Goal: Navigation & Orientation: Find specific page/section

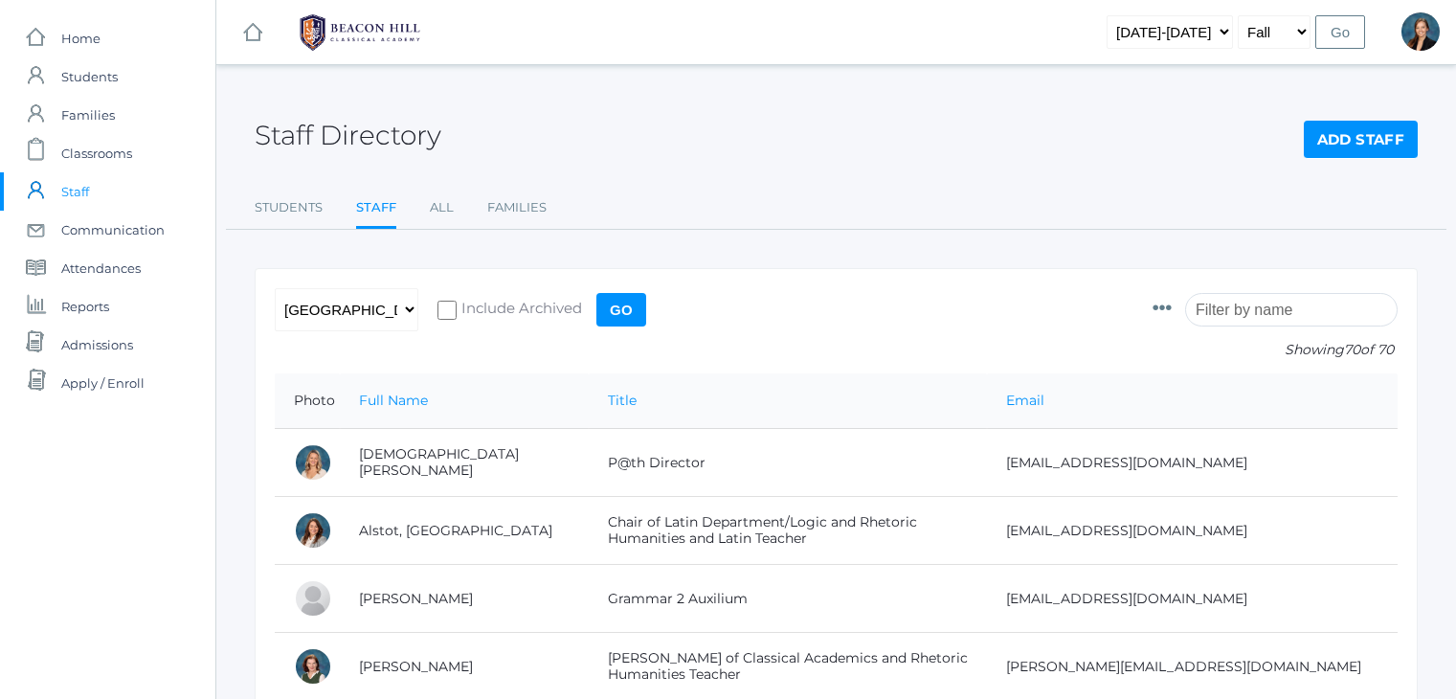
select select "lower"
click at [100, 140] on span "Classrooms" at bounding box center [96, 153] width 71 height 38
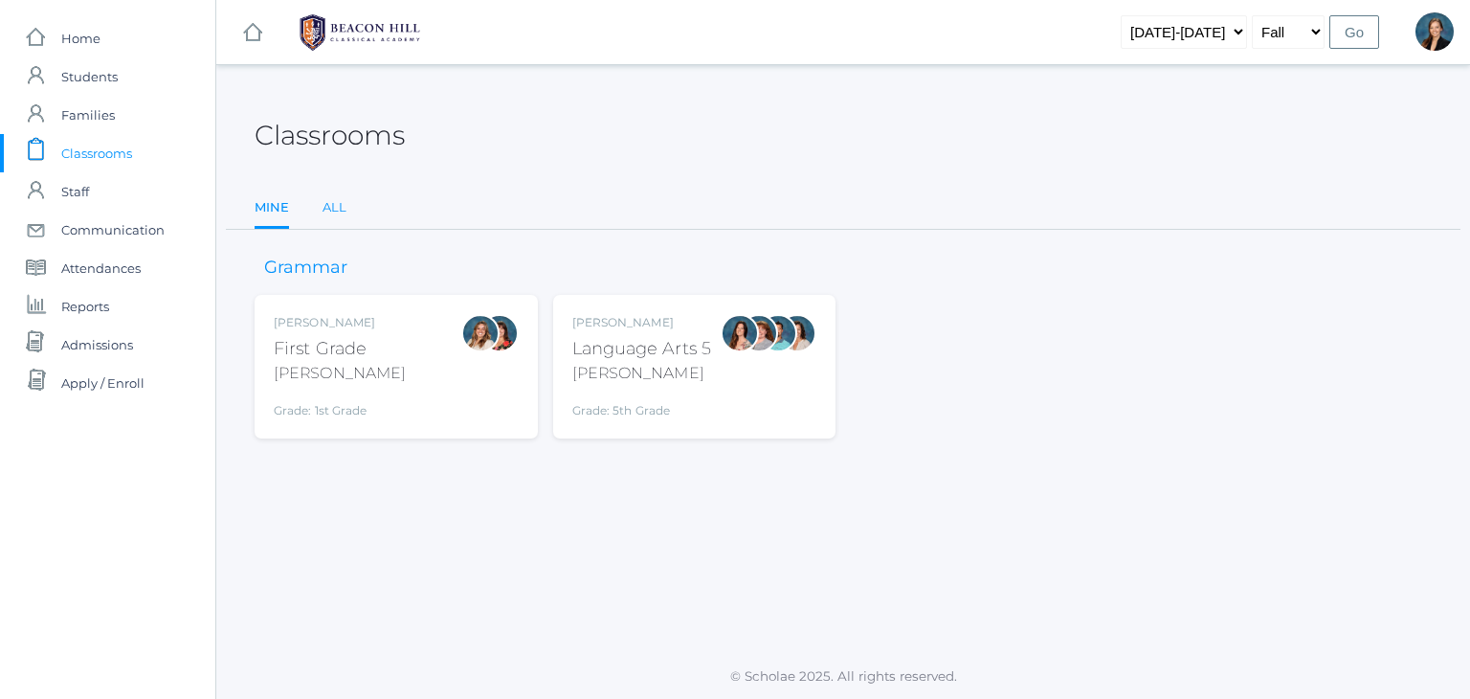
click at [331, 207] on link "All" at bounding box center [335, 208] width 24 height 38
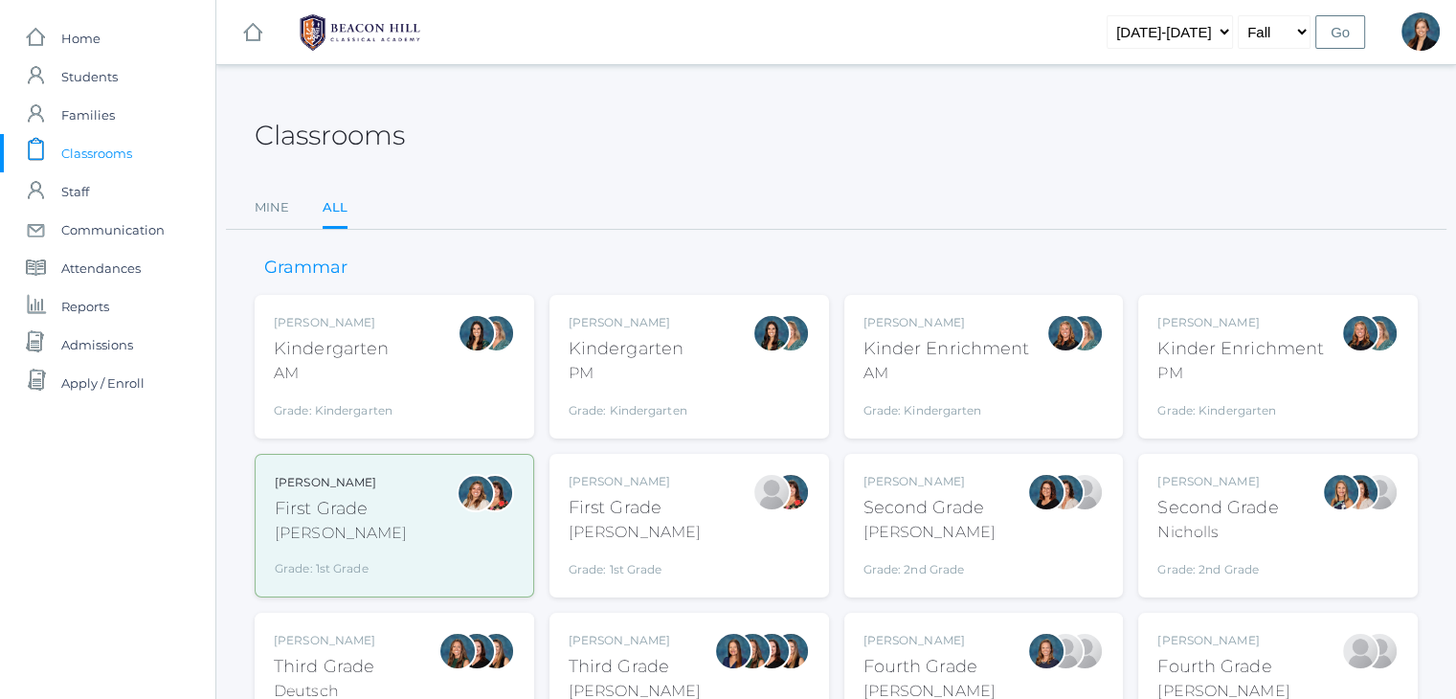
click at [573, 214] on ul "Mine All" at bounding box center [836, 209] width 1163 height 41
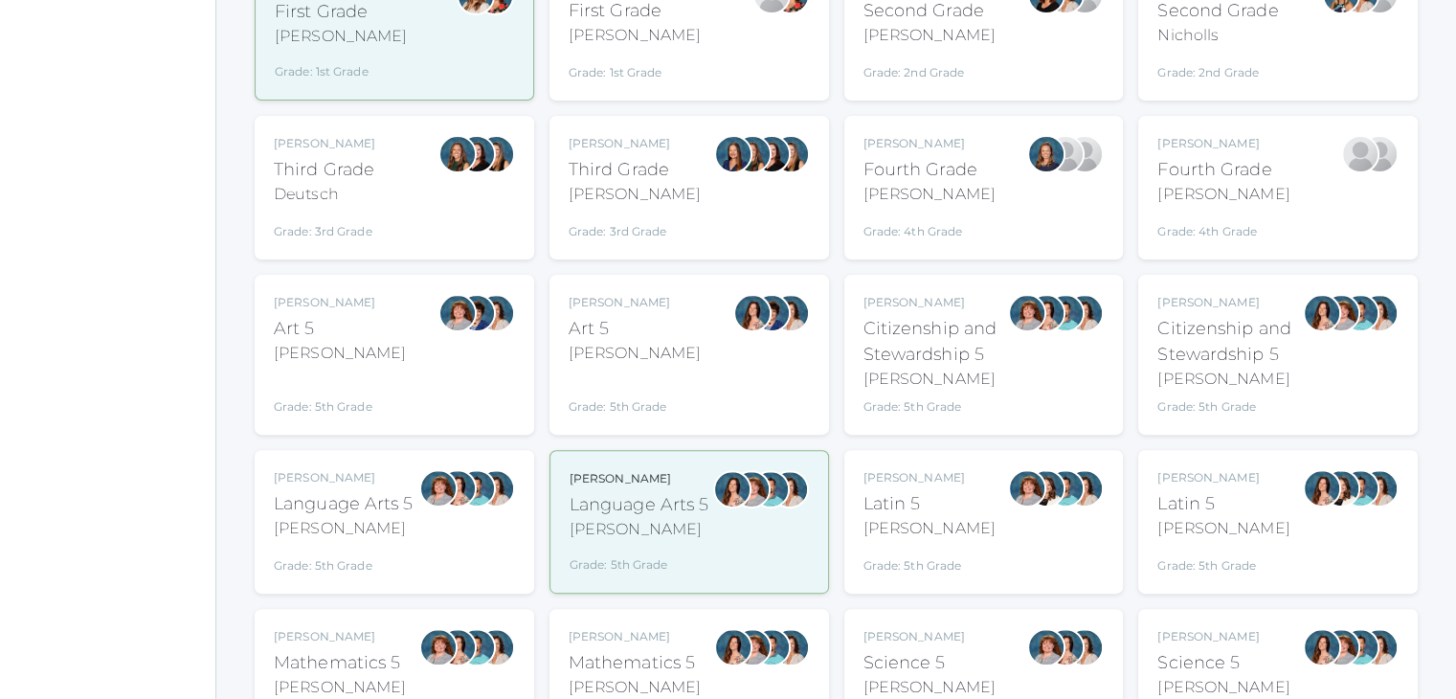
scroll to position [498, 0]
click at [338, 527] on div "Bence" at bounding box center [344, 527] width 140 height 23
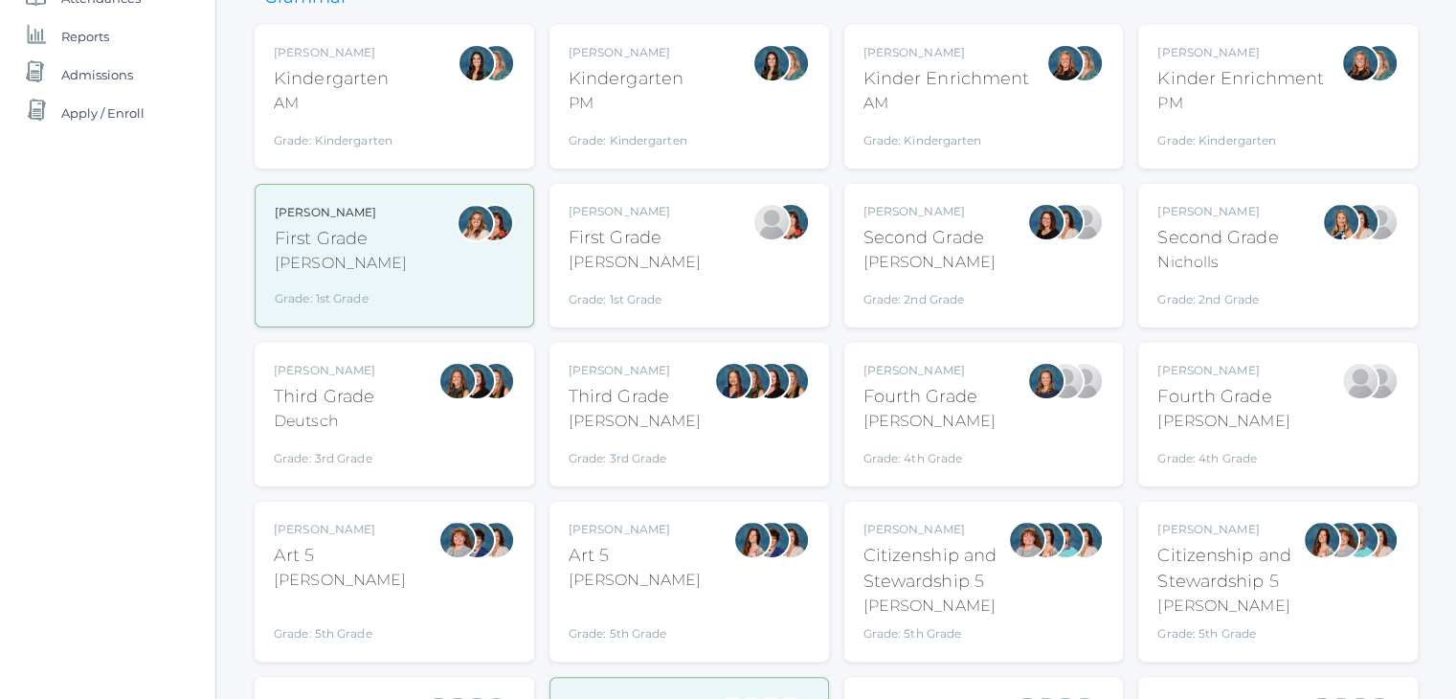
scroll to position [383, 0]
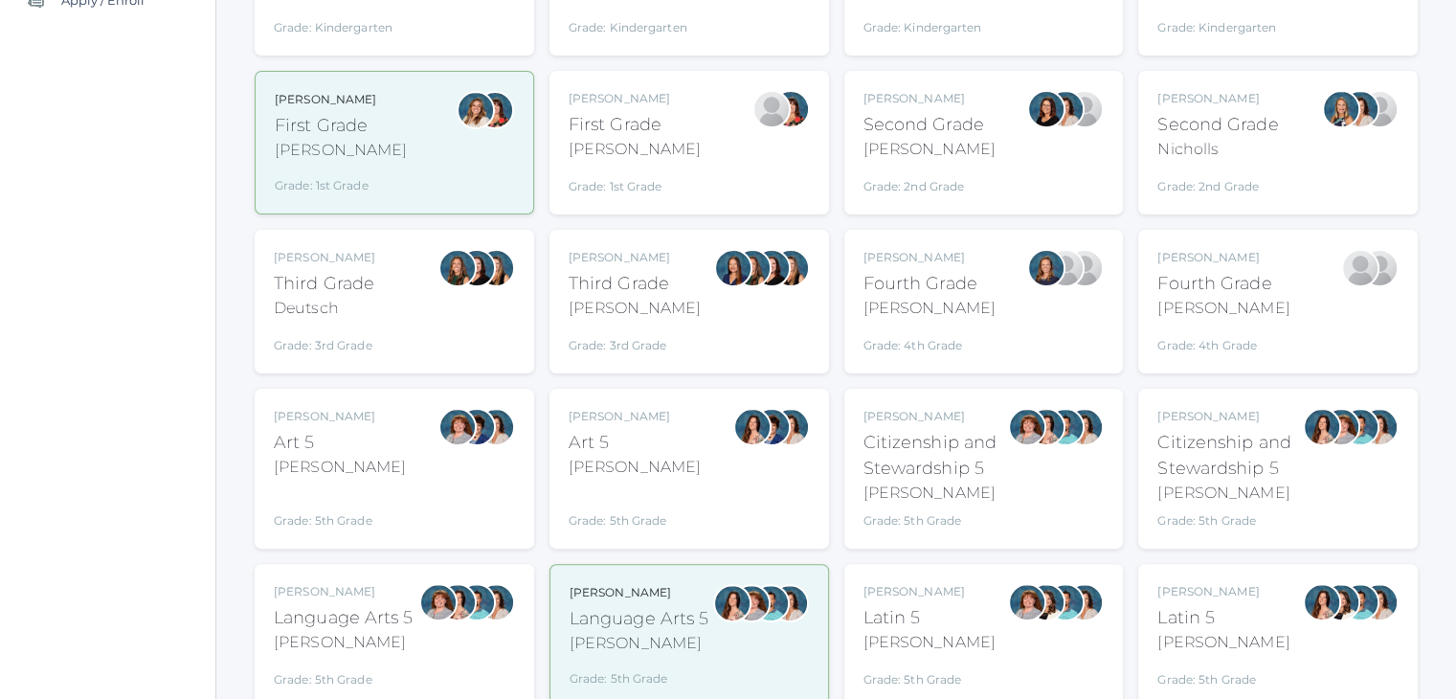
click at [605, 482] on div "Rebecca Salazar Art 5 Salazar Grade: 5th Grade 05ART" at bounding box center [634, 469] width 132 height 122
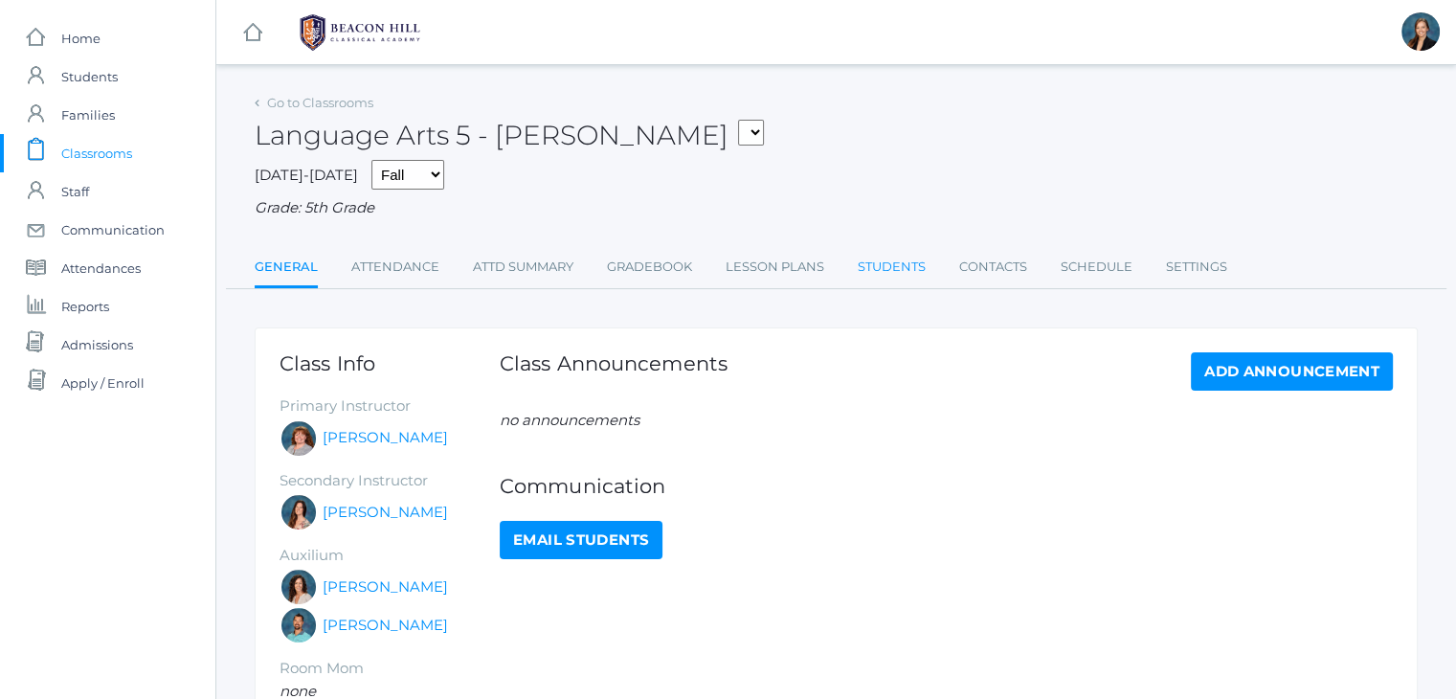
click at [901, 258] on link "Students" at bounding box center [891, 267] width 68 height 38
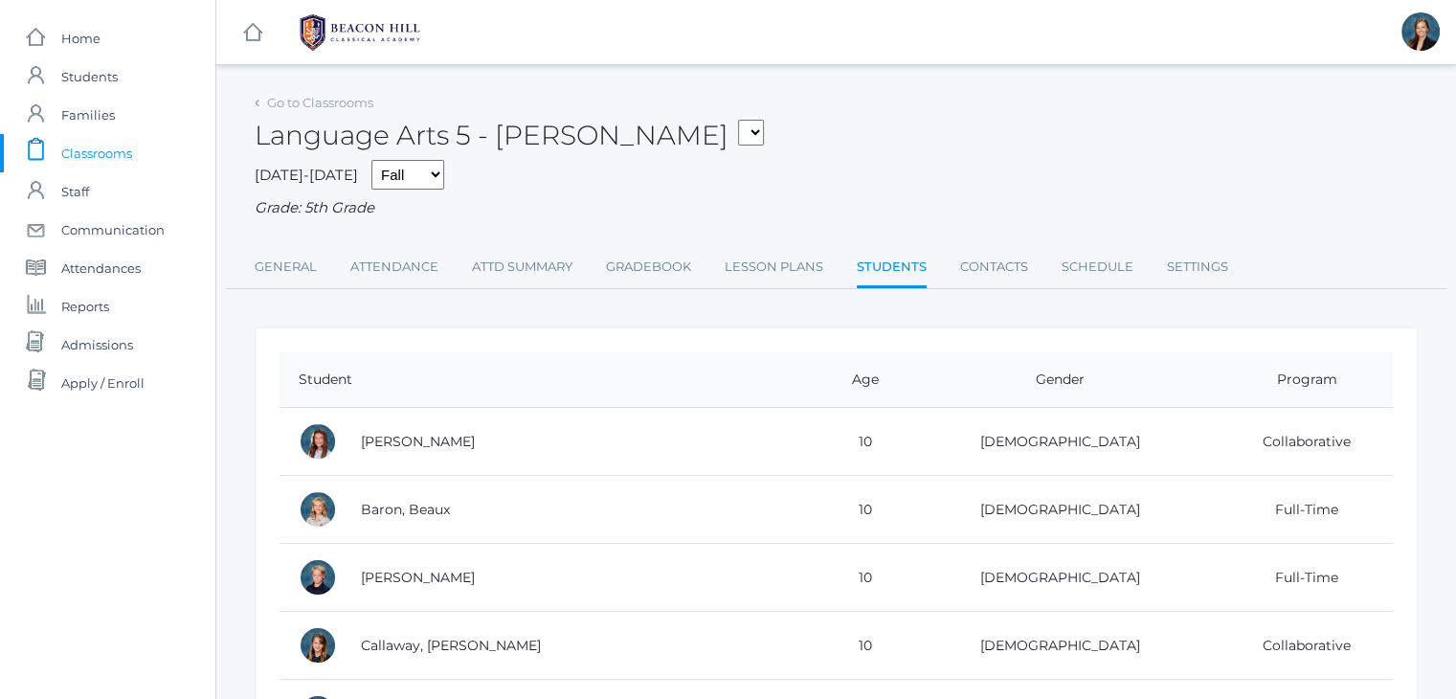
click at [857, 118] on div "Language Arts 5 - Bence 01LA - First Grade Barber 05LA - Language Arts 5 Salazar" at bounding box center [836, 124] width 1163 height 71
click at [831, 107] on div "Language Arts 5 - Bence 01LA - First Grade Barber 05LA - Language Arts 5 Salazar" at bounding box center [836, 124] width 1163 height 71
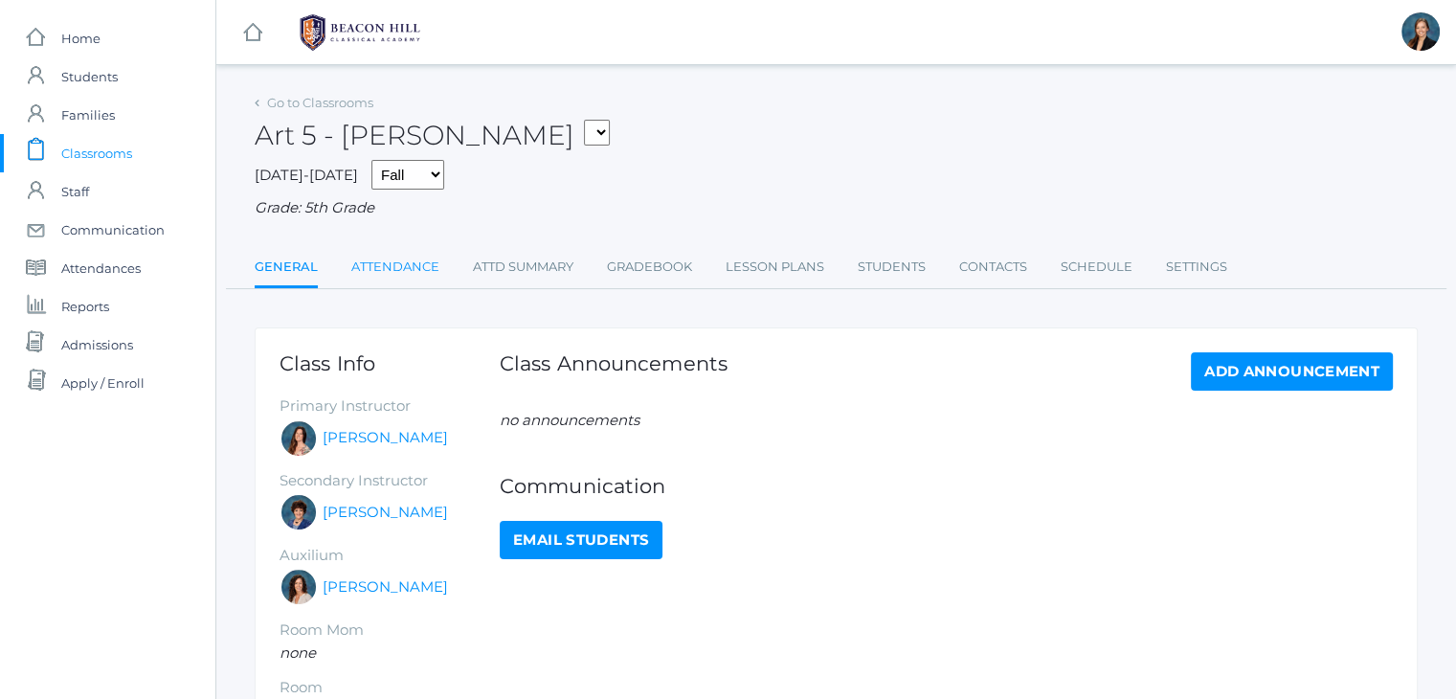
click at [409, 269] on link "Attendance" at bounding box center [395, 267] width 88 height 38
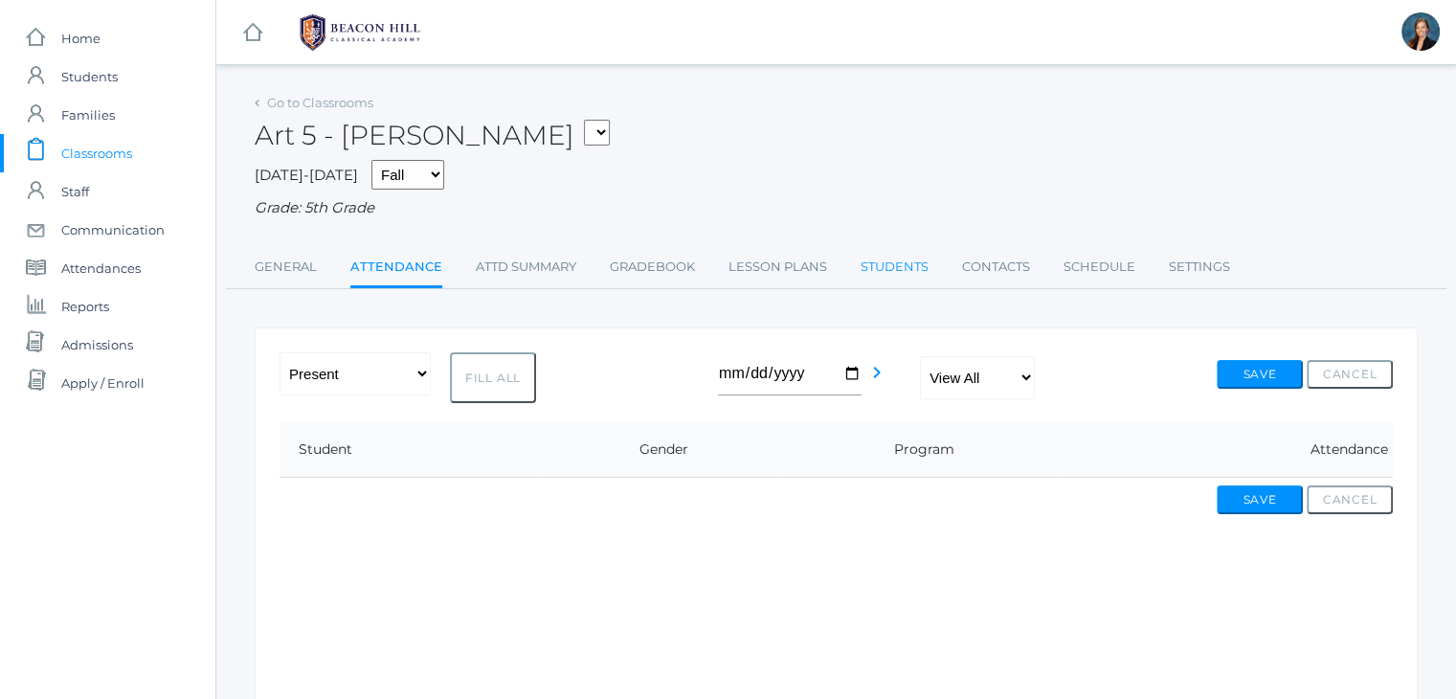
click at [893, 269] on link "Students" at bounding box center [894, 267] width 68 height 38
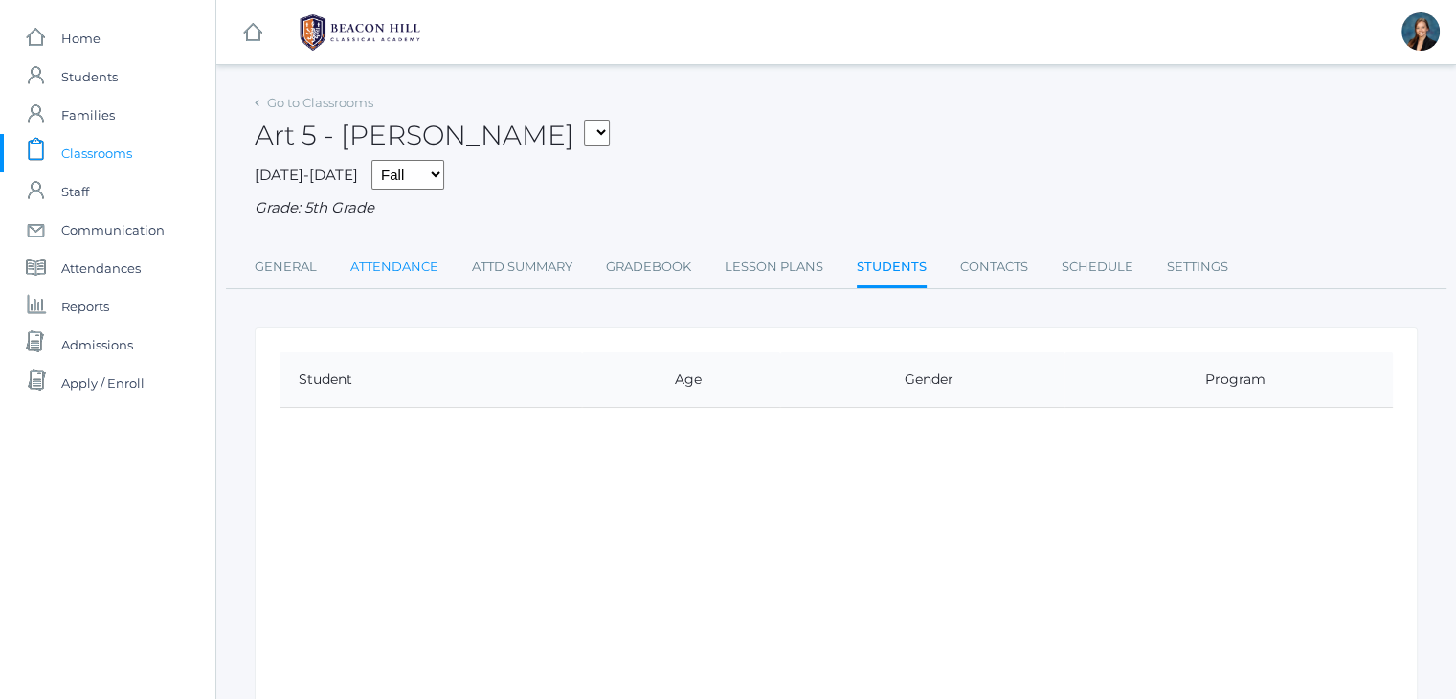
click at [387, 269] on link "Attendance" at bounding box center [394, 267] width 88 height 38
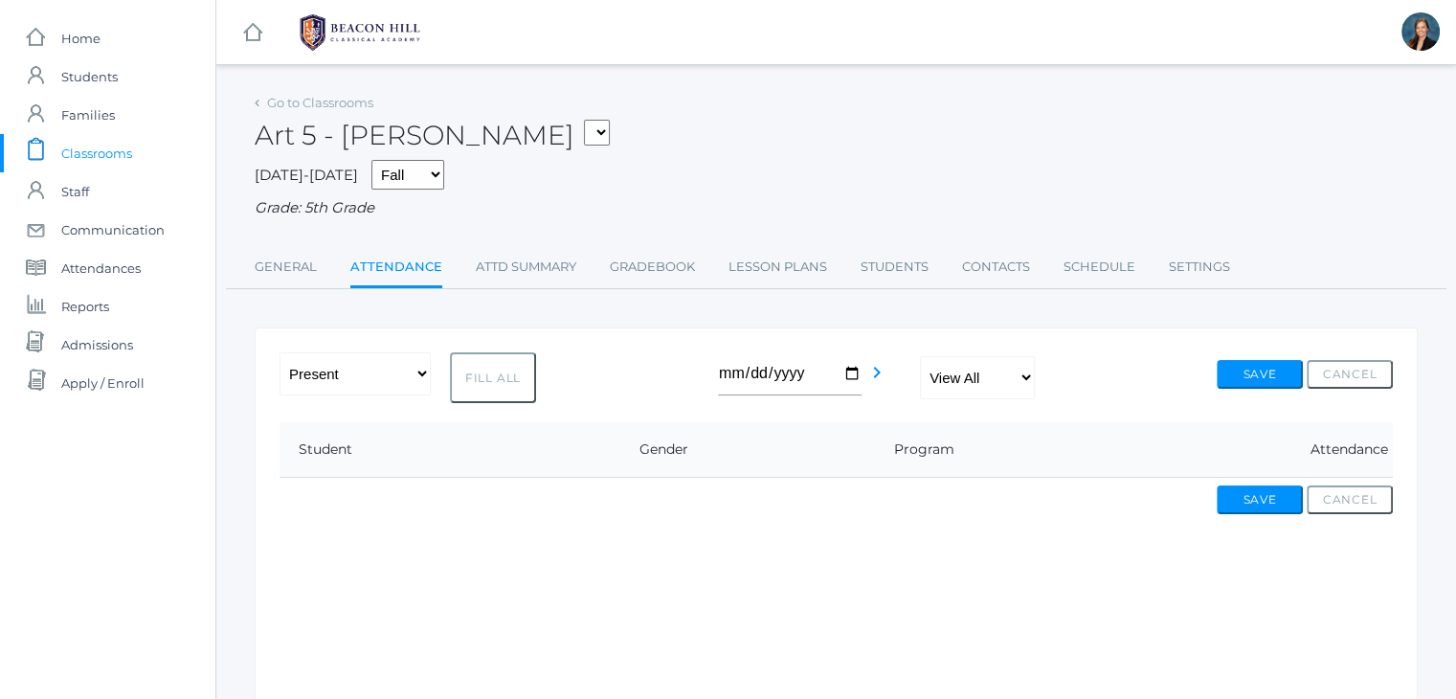
click at [92, 158] on span "Classrooms" at bounding box center [96, 153] width 71 height 38
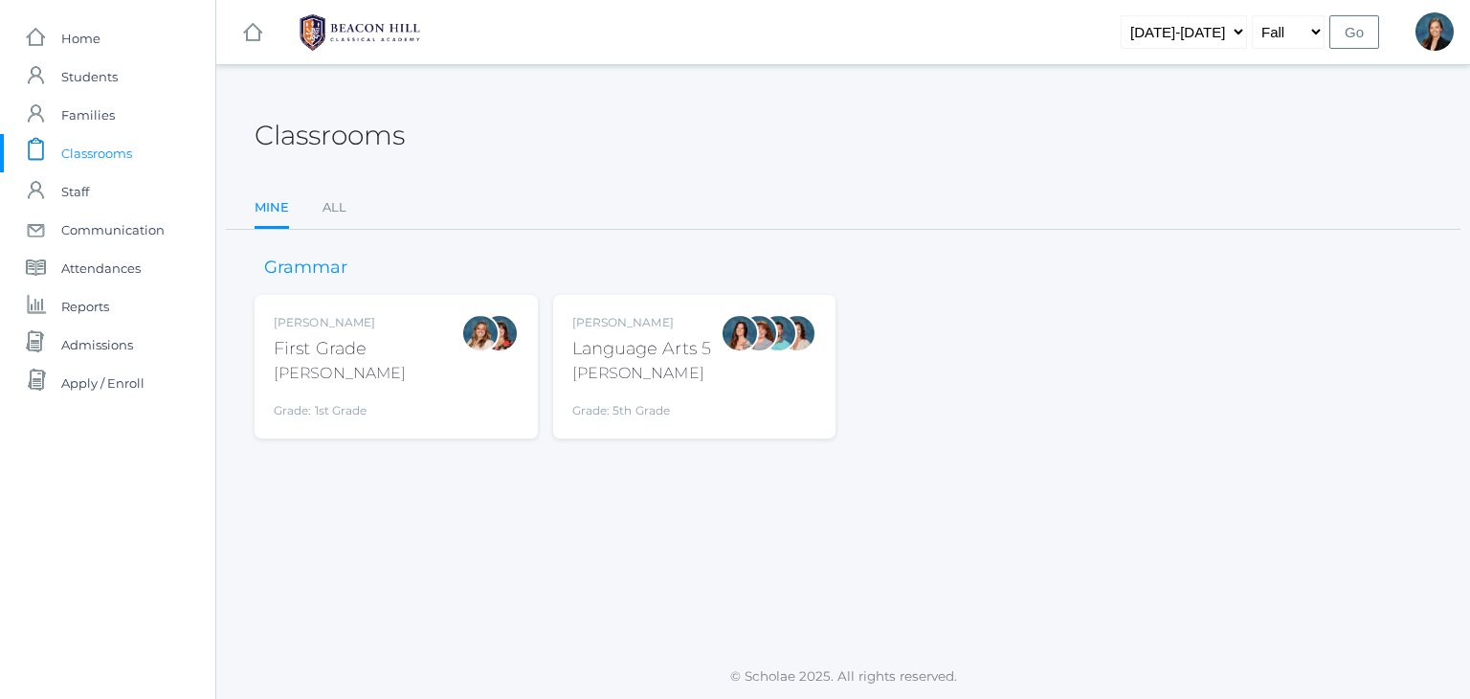
click at [666, 358] on div "Language Arts 5" at bounding box center [642, 349] width 140 height 26
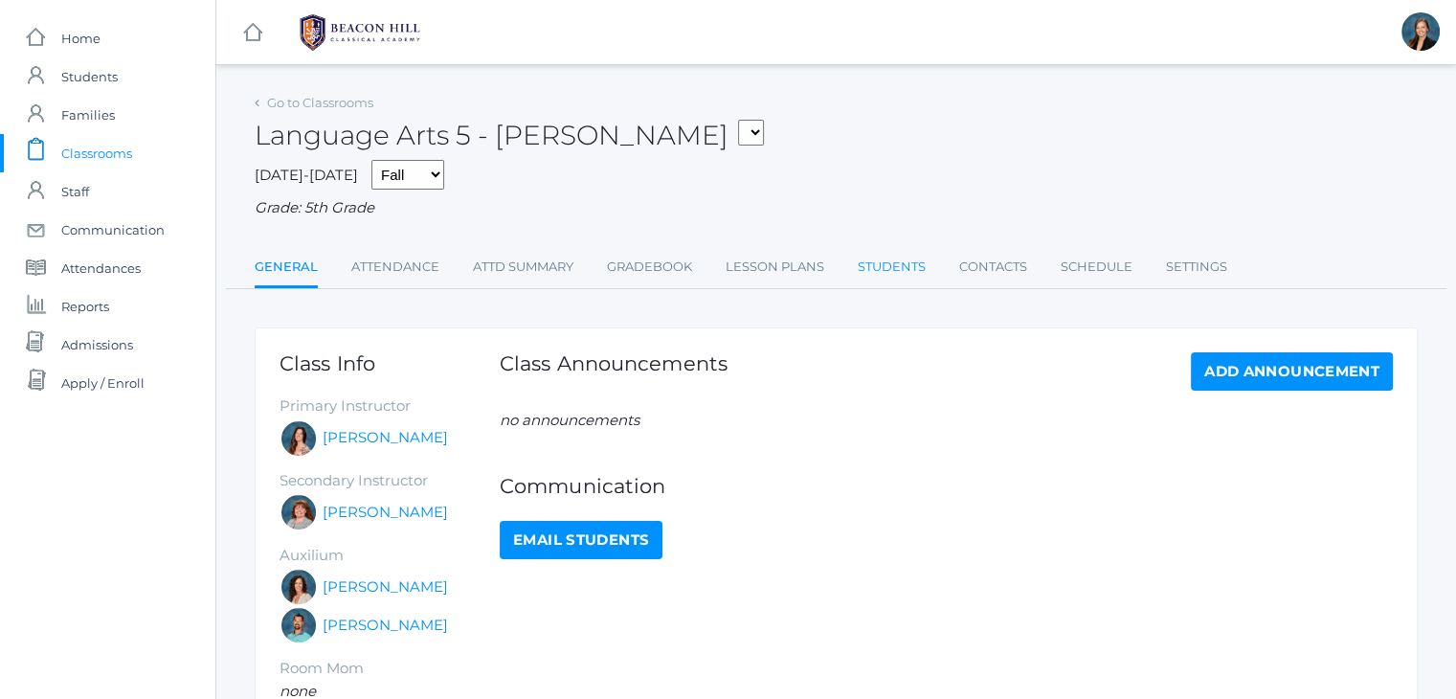
click at [884, 257] on link "Students" at bounding box center [891, 267] width 68 height 38
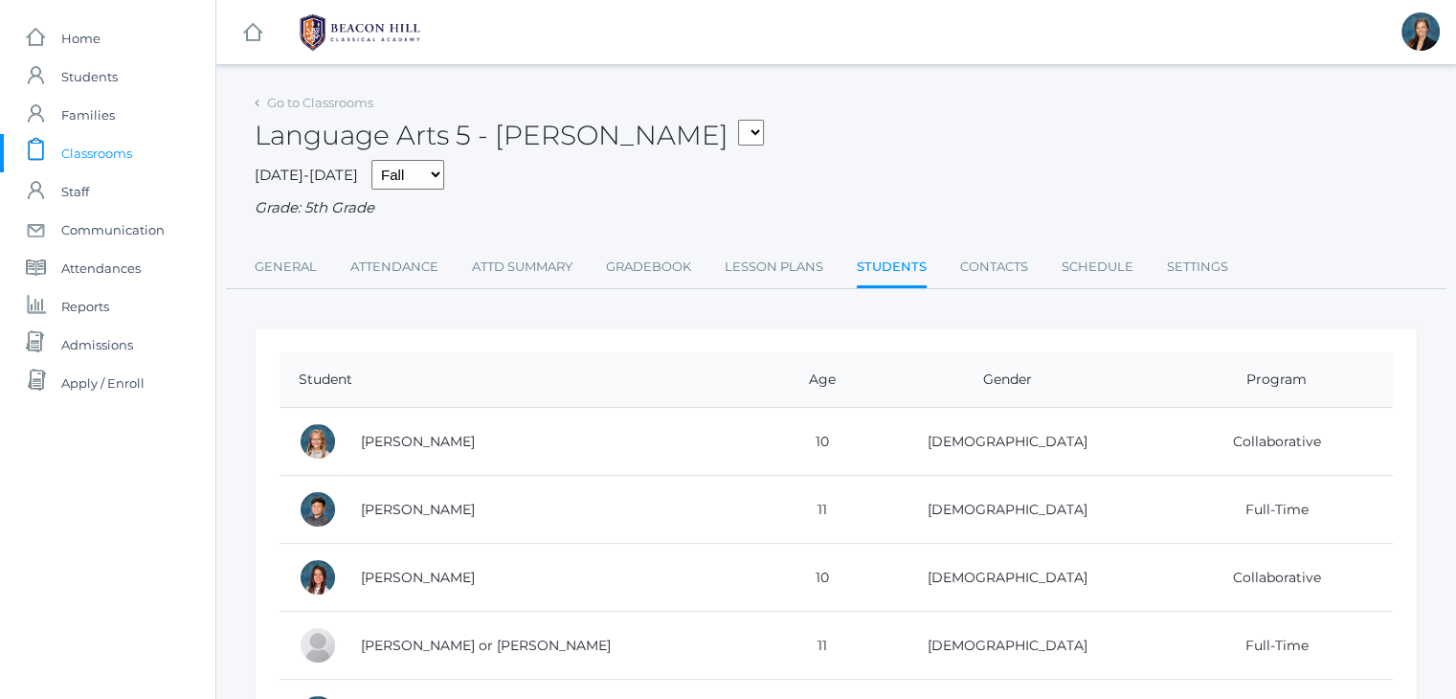
click at [864, 151] on div "Language Arts 5 - Salazar 01LA - First Grade Barber 05LA - Language Arts 5 Sala…" at bounding box center [836, 124] width 1163 height 71
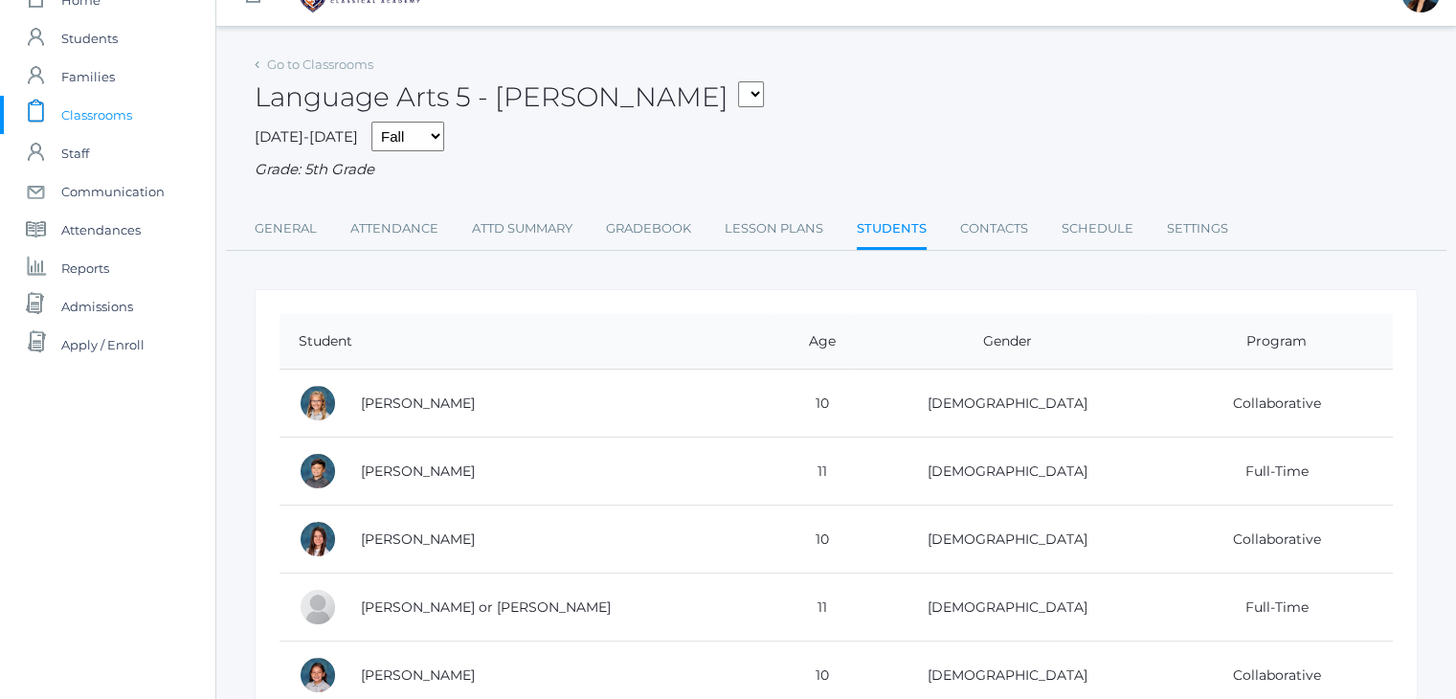
click at [831, 111] on div "Language Arts 5 - Salazar 01LA - First Grade Barber 05LA - Language Arts 5 Sala…" at bounding box center [836, 86] width 1163 height 71
click at [834, 104] on div "Language Arts 5 - Salazar 01LA - First Grade Barber 05LA - Language Arts 5 Sala…" at bounding box center [836, 86] width 1163 height 71
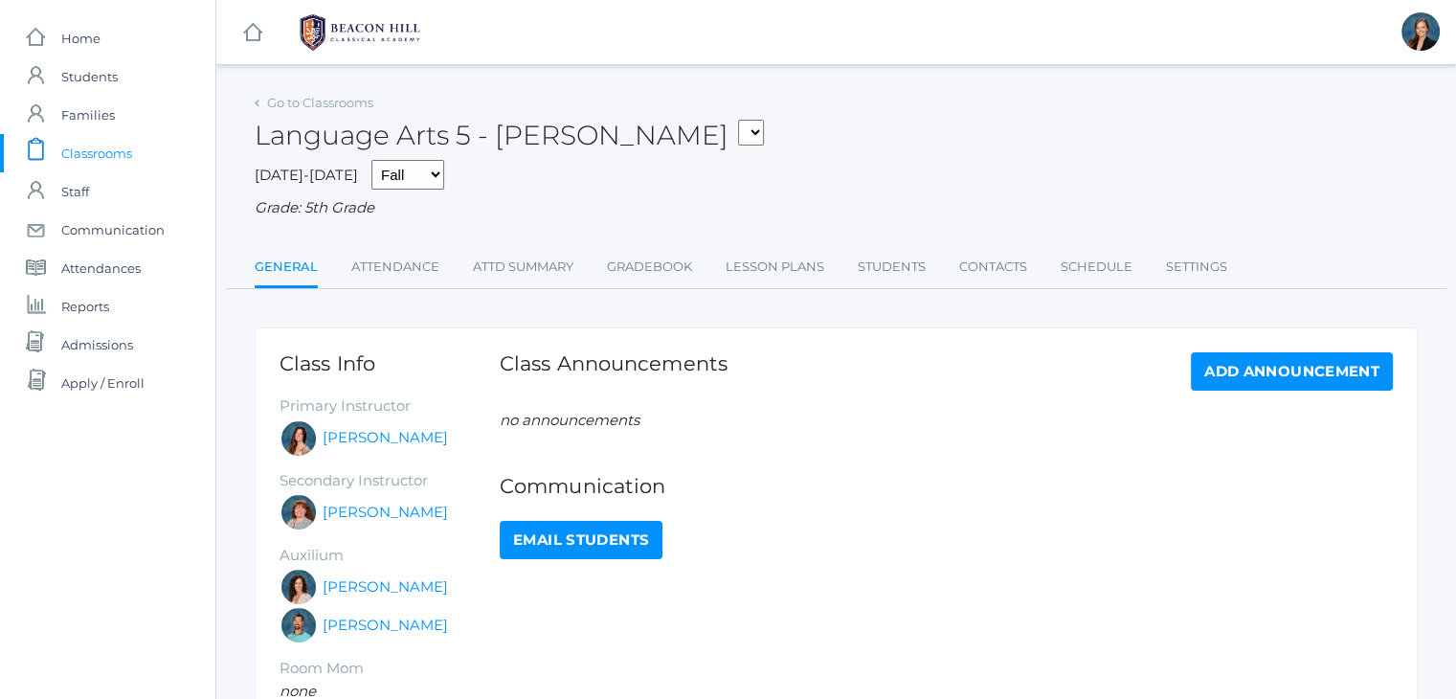
click at [883, 120] on div "Language Arts 5 - Salazar 01LA - First Grade Barber 05LA - Language Arts 5 Sala…" at bounding box center [836, 124] width 1163 height 71
click at [890, 269] on link "Students" at bounding box center [891, 267] width 68 height 38
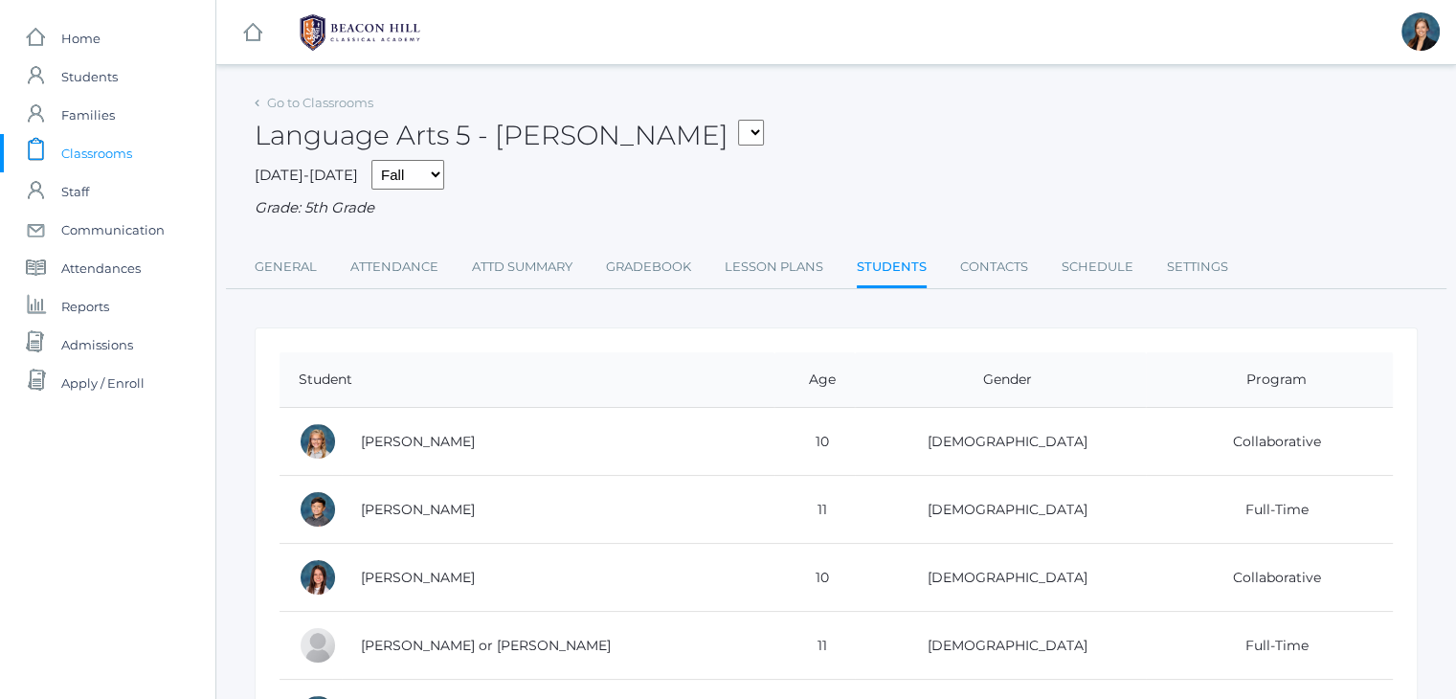
click at [821, 194] on div "2025-2026 Fall Spring Grade: 5th Grade" at bounding box center [836, 189] width 1163 height 59
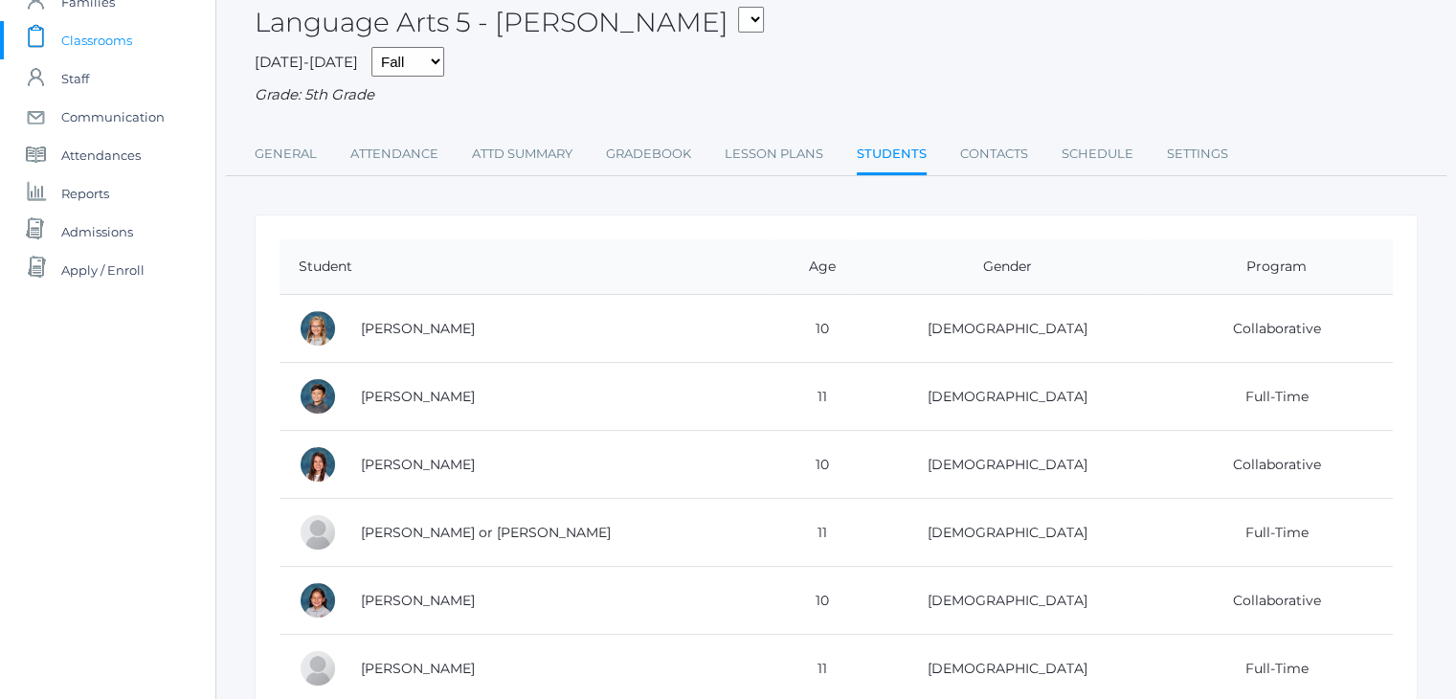
scroll to position [78, 0]
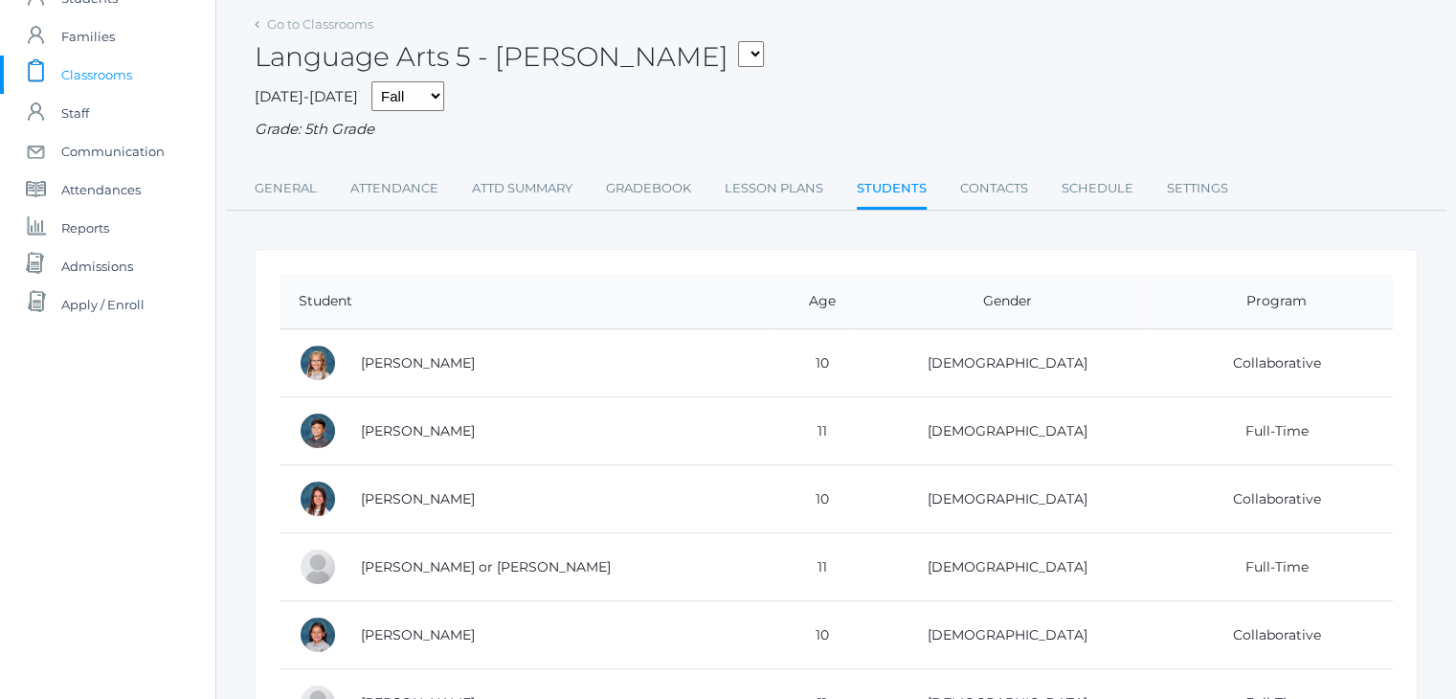
click at [65, 69] on span "Classrooms" at bounding box center [96, 75] width 71 height 38
